Goal: Check status: Check status

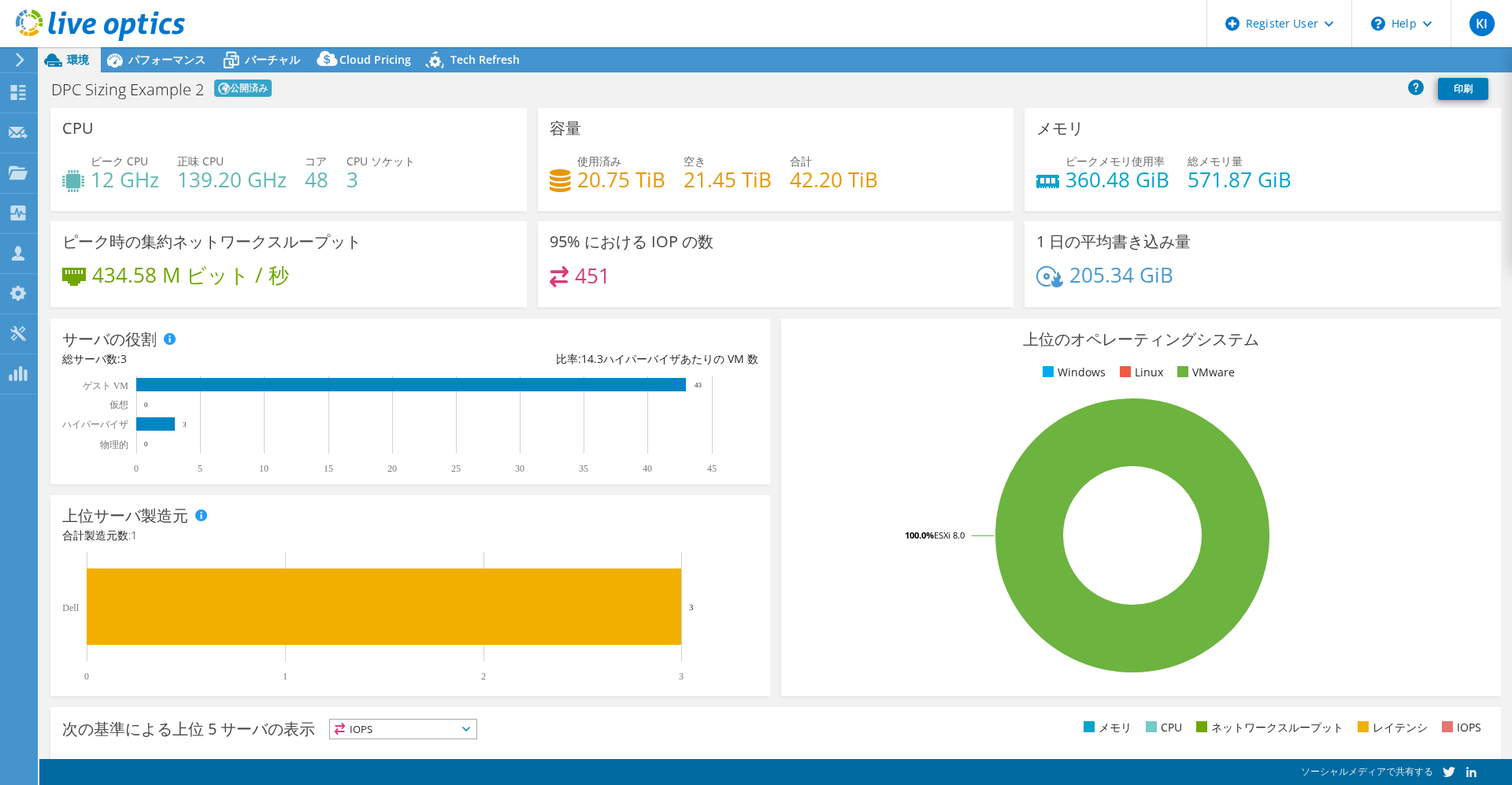
select select "Tokyo"
radio input "true"
radio input "false"
select select "JPY"
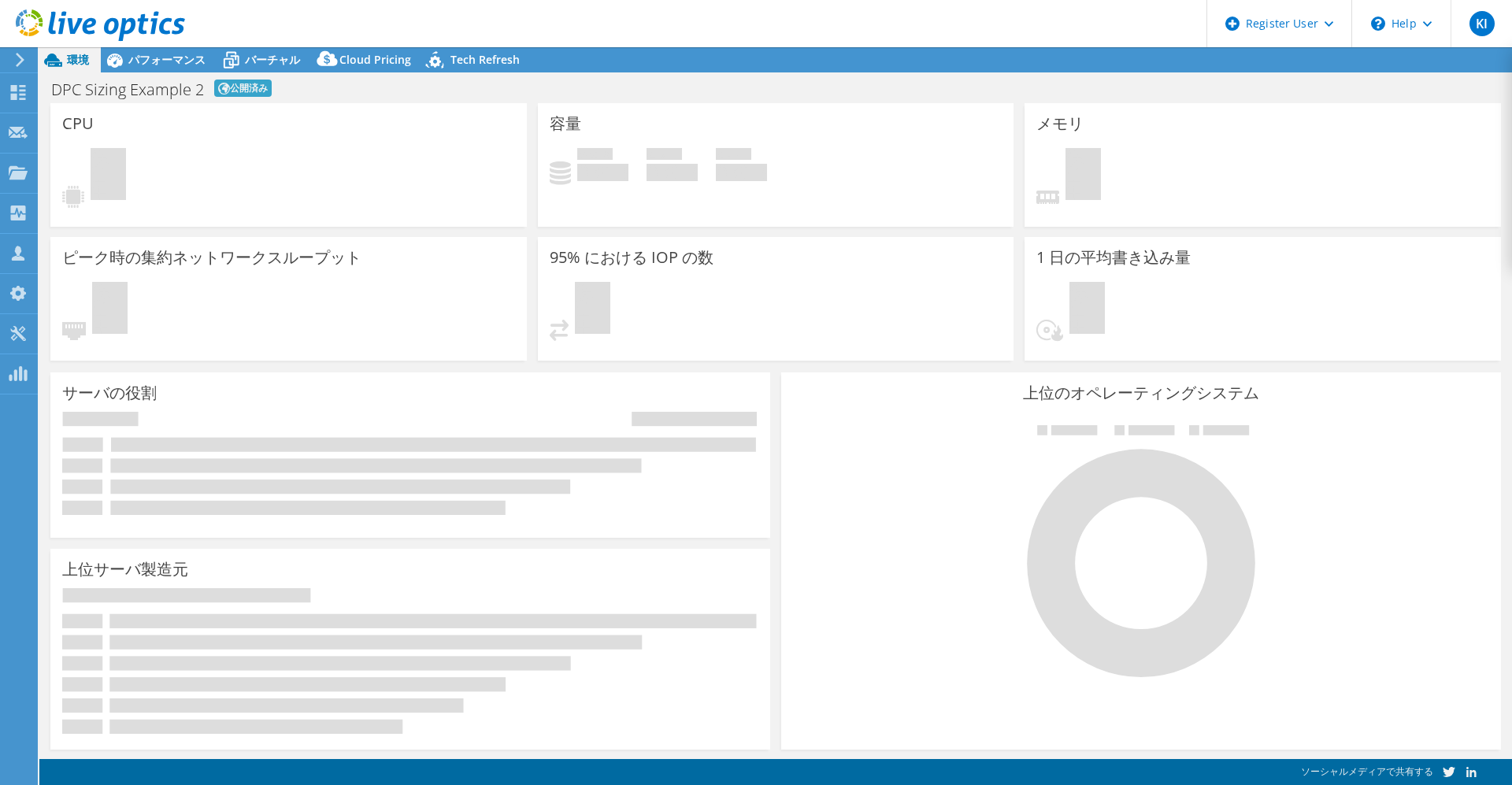
click at [87, 37] on icon at bounding box center [100, 26] width 169 height 32
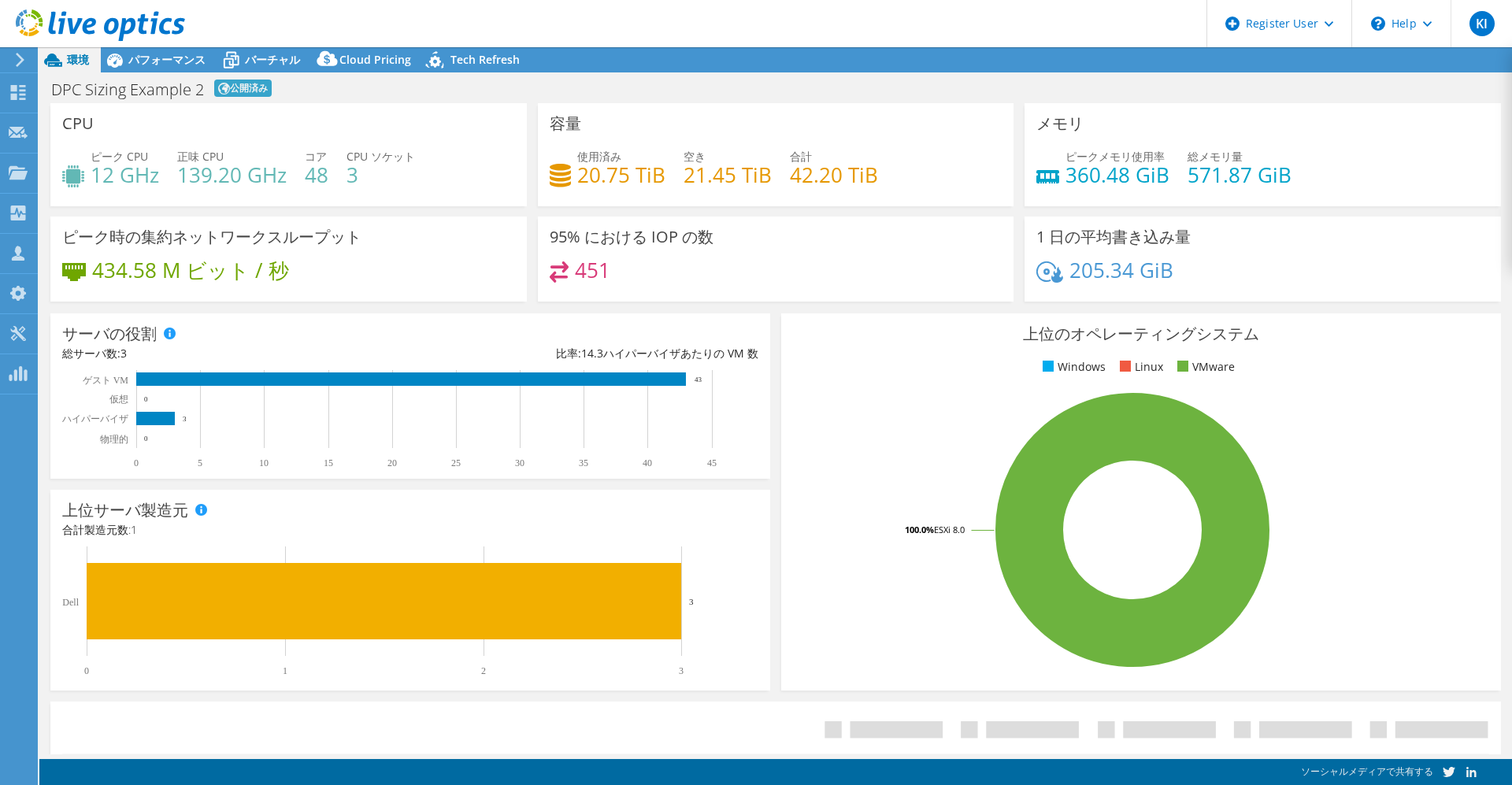
select select "Tokyo"
select select "JPY"
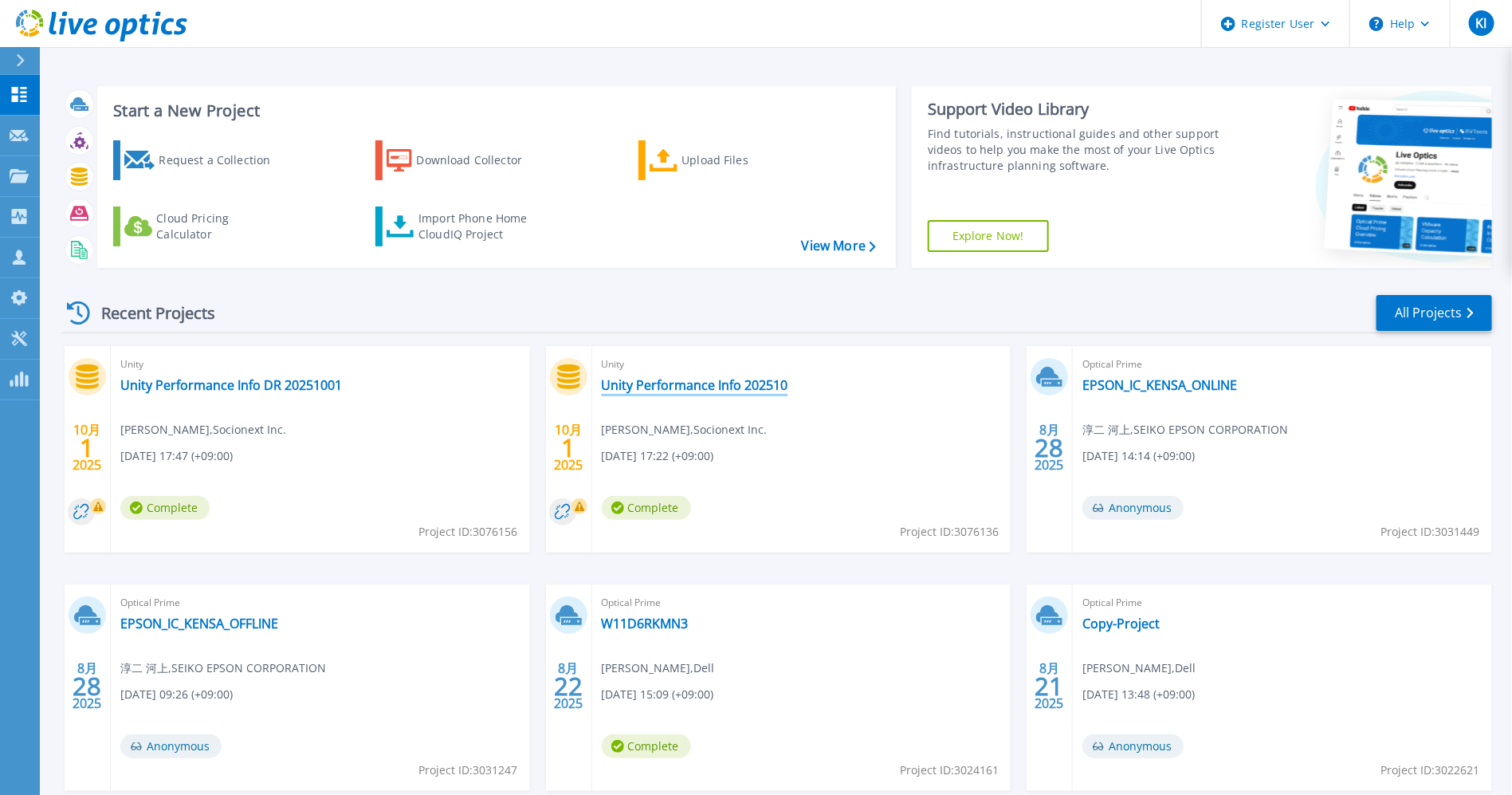
click at [739, 383] on link "Unity Performance Info 202510" at bounding box center [695, 385] width 187 height 16
drag, startPoint x: 998, startPoint y: 533, endPoint x: 958, endPoint y: 532, distance: 40.0
click at [958, 532] on span "Project ID: 3076136" at bounding box center [950, 532] width 99 height 17
copy span "3076136"
click at [958, 474] on div "Unity Unity Performance Info 202510 Atsushi Ishikawa , Socionext Inc. 10/01/202…" at bounding box center [801, 450] width 419 height 207
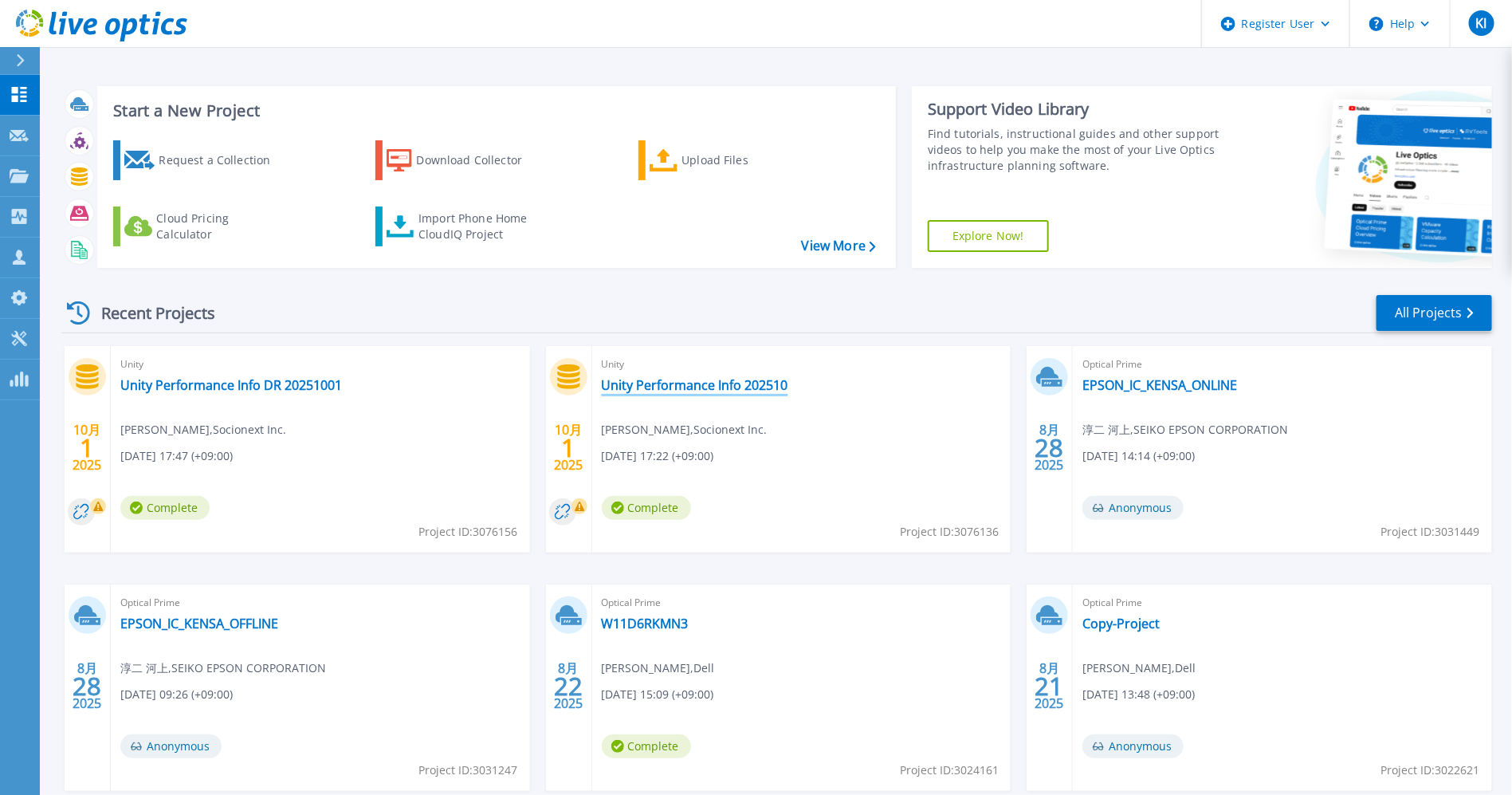
click at [739, 389] on link "Unity Performance Info 202510" at bounding box center [695, 385] width 187 height 16
